Goal: Task Accomplishment & Management: Use online tool/utility

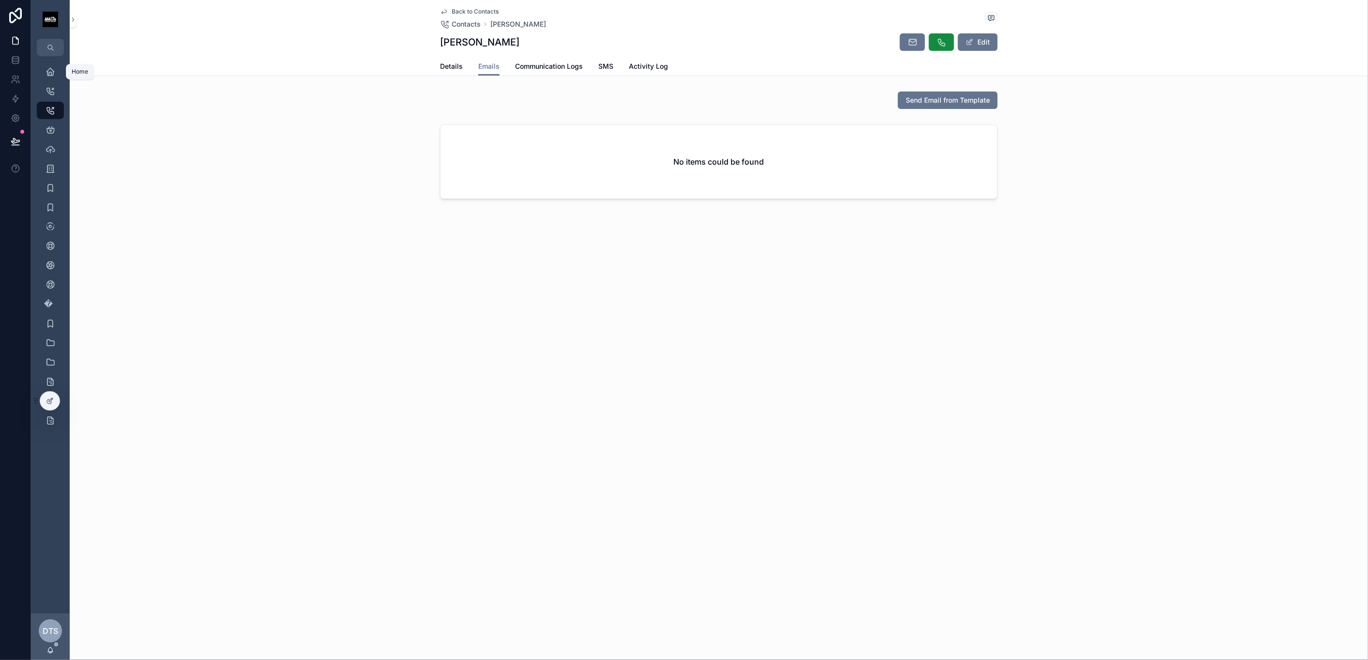
click at [48, 75] on icon "scrollable content" at bounding box center [51, 72] width 10 height 10
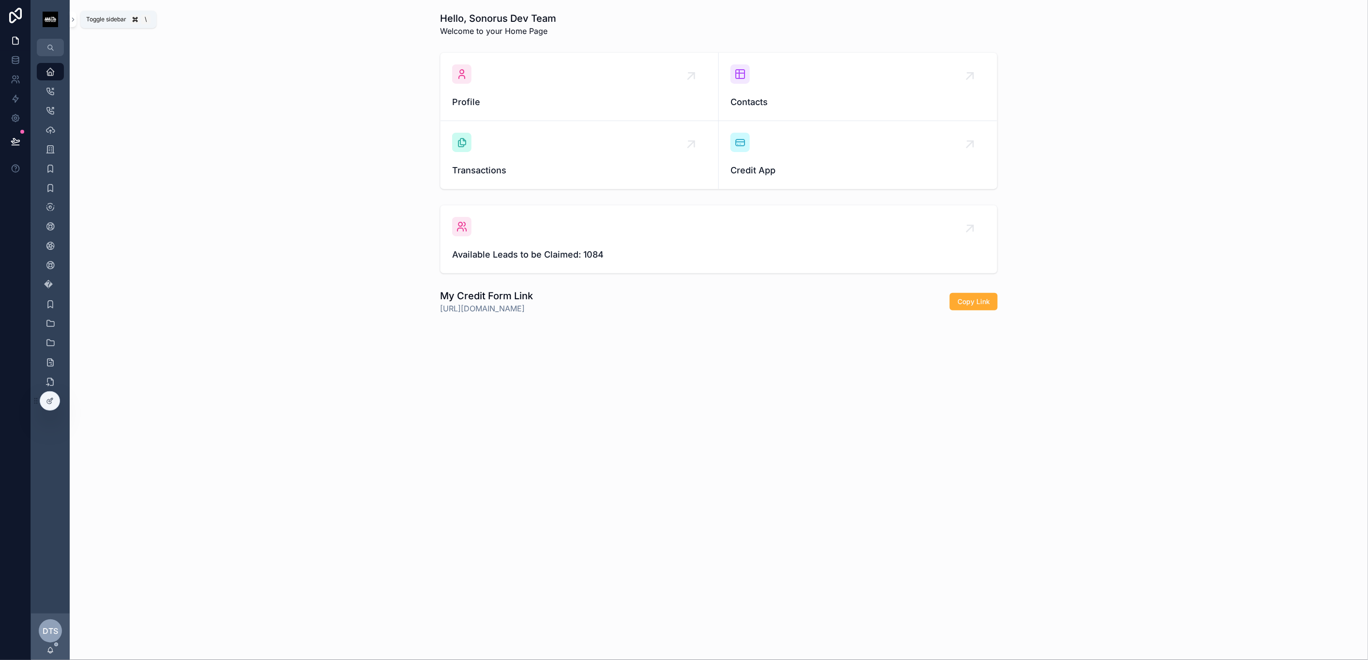
click at [74, 22] on icon "scrollable content" at bounding box center [73, 19] width 7 height 7
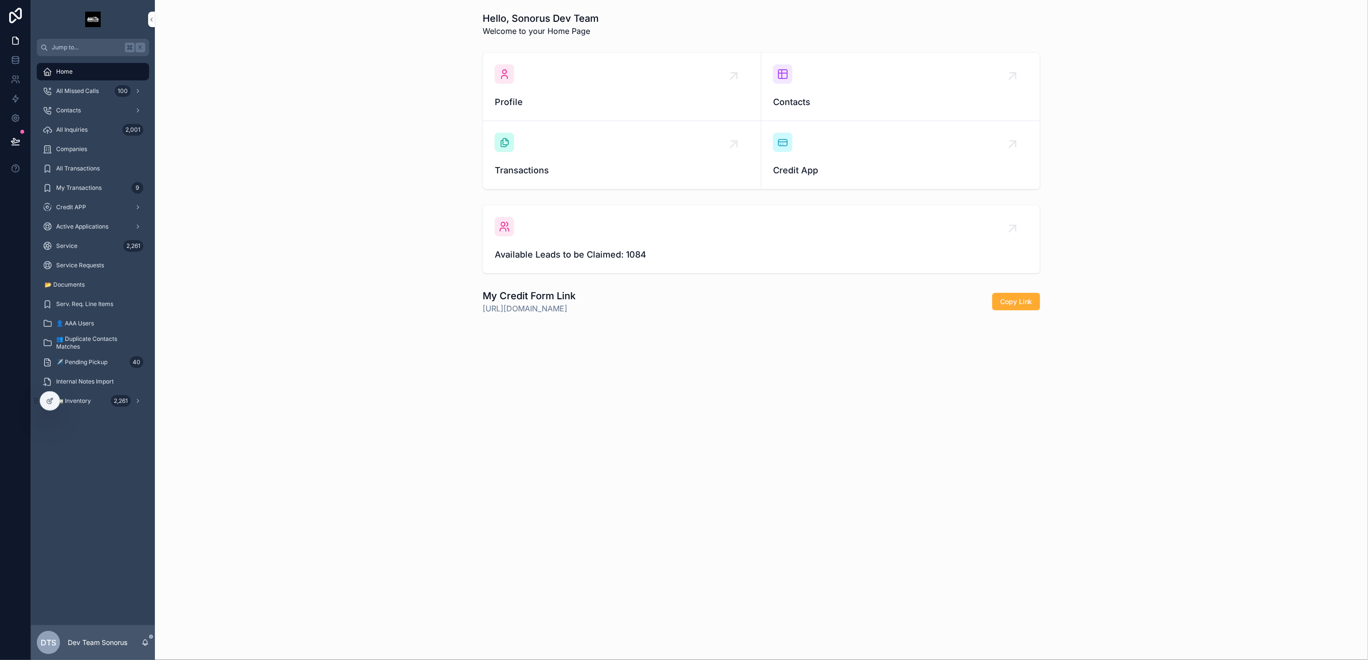
click at [74, 135] on div "All Inquiries 2,001" at bounding box center [93, 129] width 101 height 15
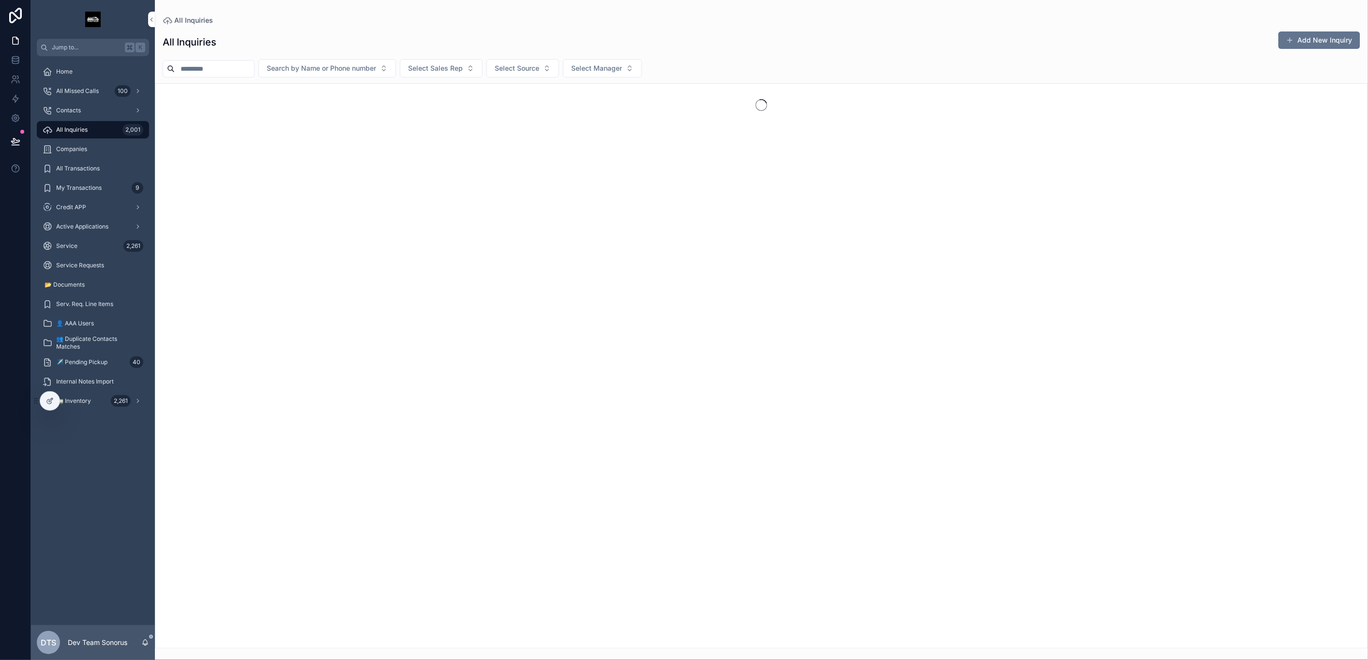
click at [95, 277] on div "📂 Documents" at bounding box center [93, 284] width 101 height 15
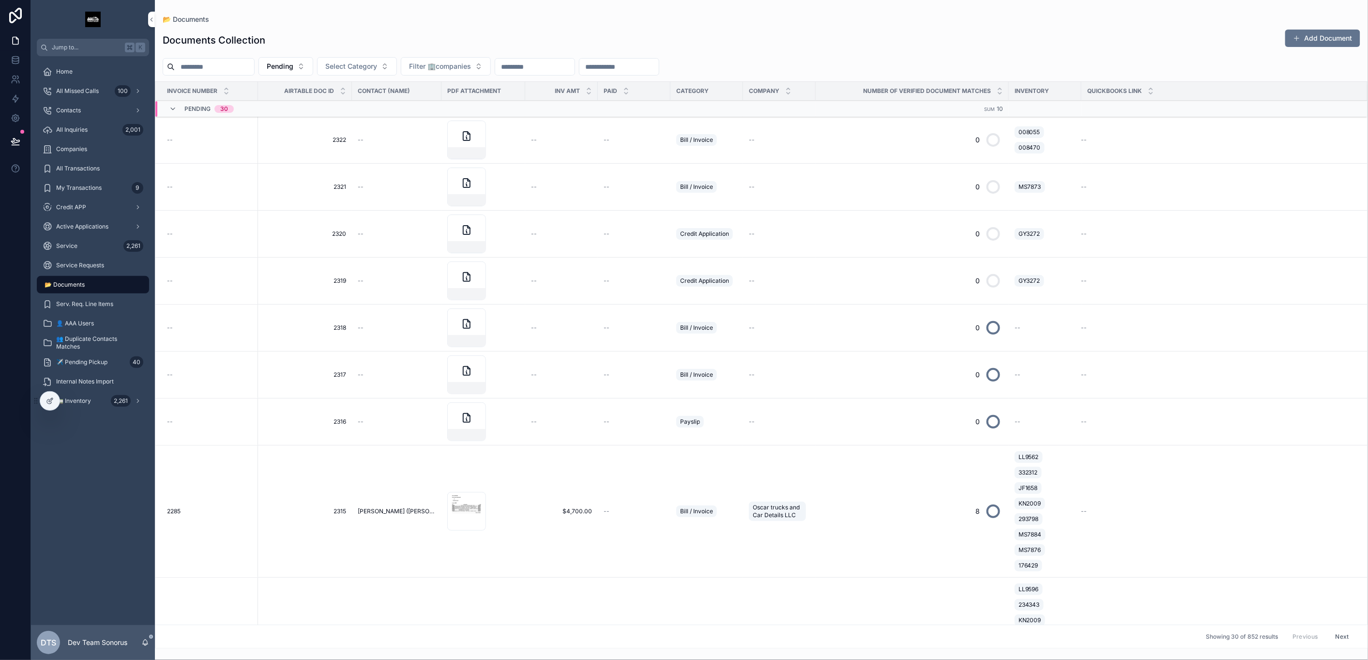
click at [587, 140] on div "--" at bounding box center [561, 140] width 61 height 8
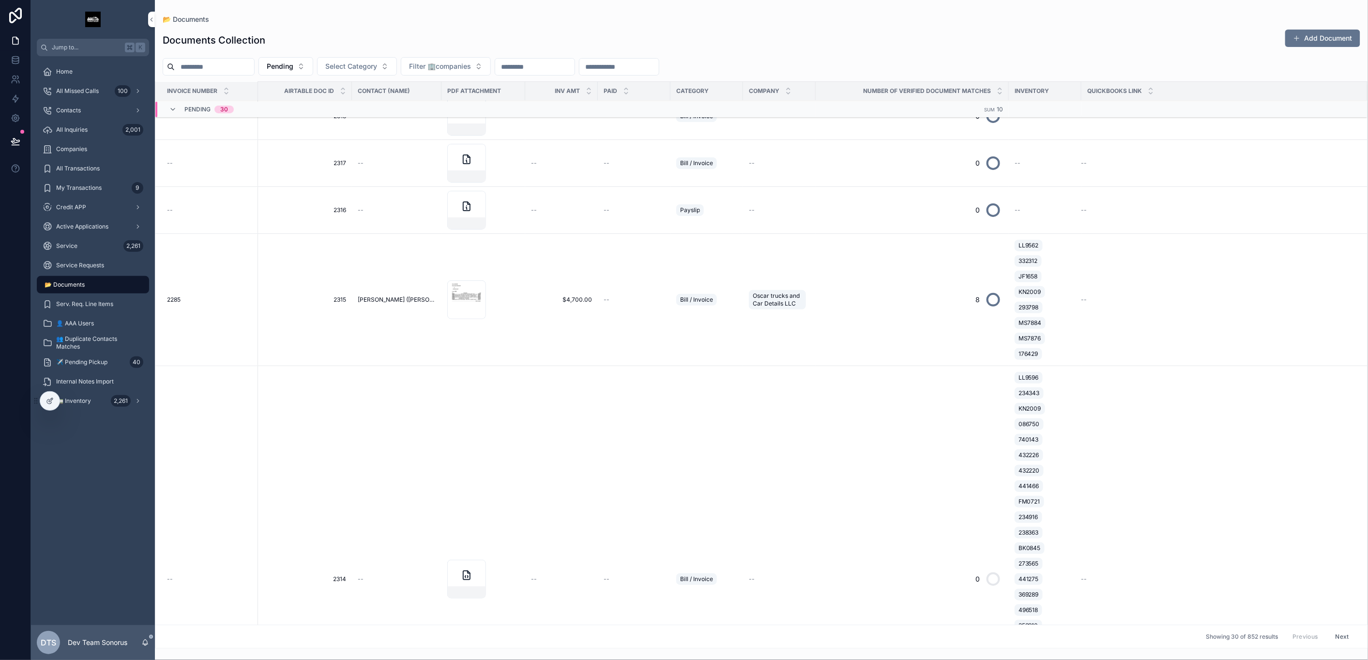
scroll to position [267, 0]
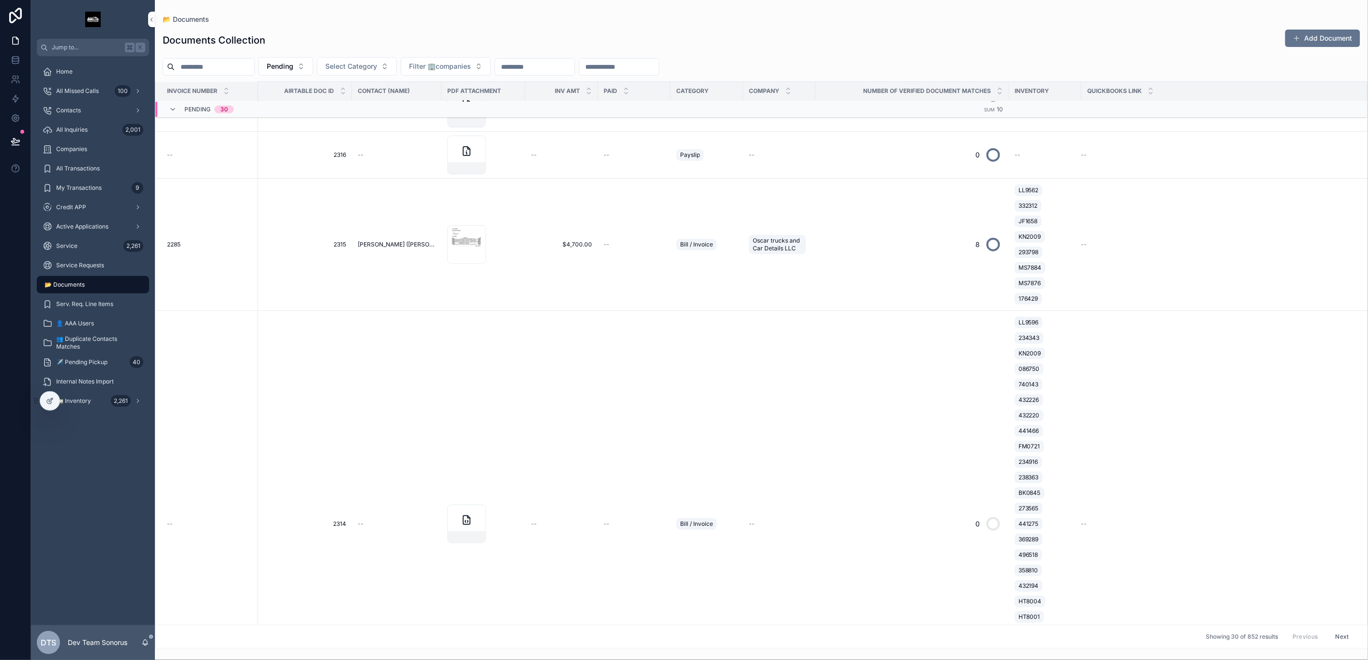
click at [534, 243] on span "$4,700.00" at bounding box center [561, 245] width 61 height 8
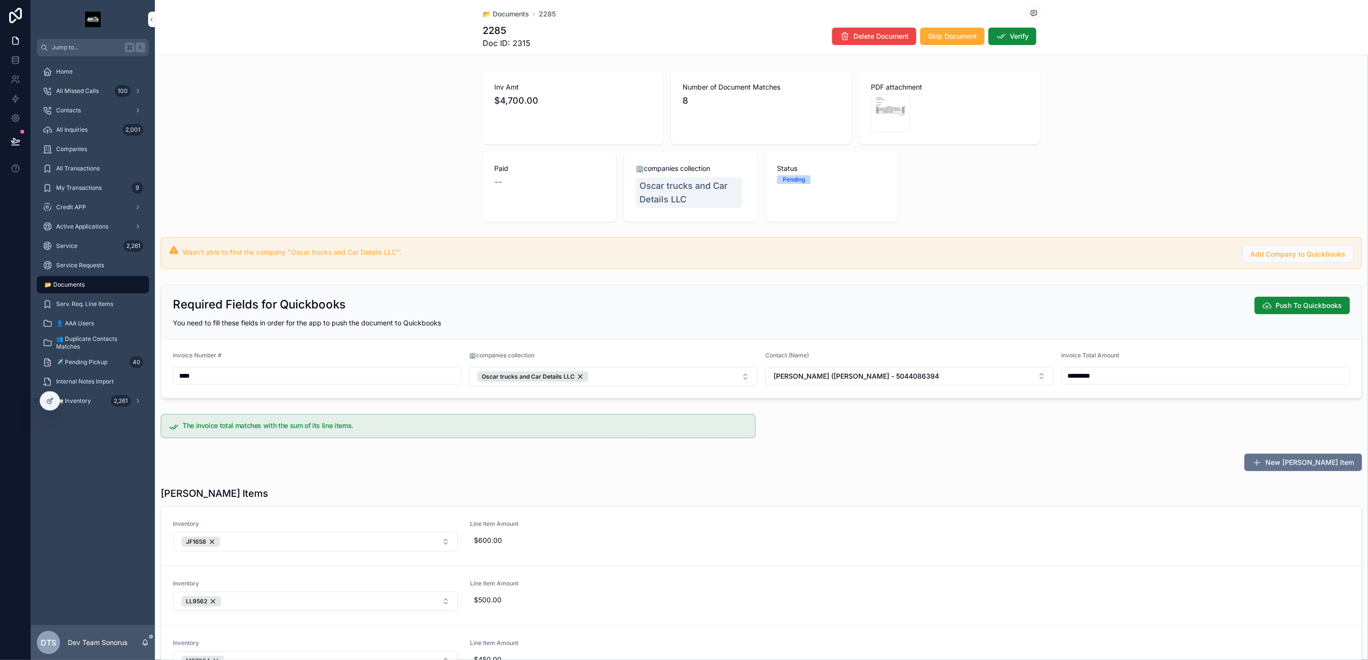
click at [1255, 255] on span "Add Company to Quickbooks" at bounding box center [1298, 254] width 95 height 10
